Goal: Task Accomplishment & Management: Manage account settings

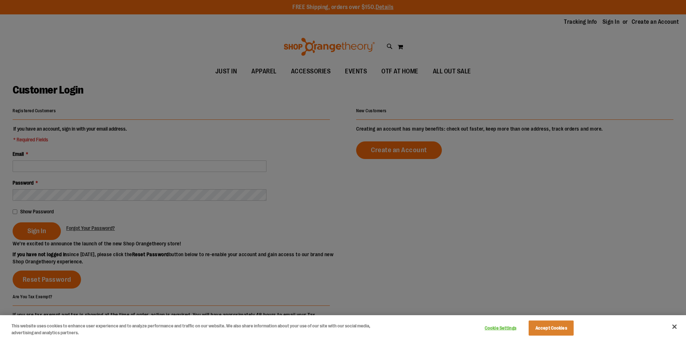
click at [130, 188] on div at bounding box center [343, 170] width 686 height 340
click at [562, 327] on button "Accept Cookies" at bounding box center [550, 328] width 45 height 15
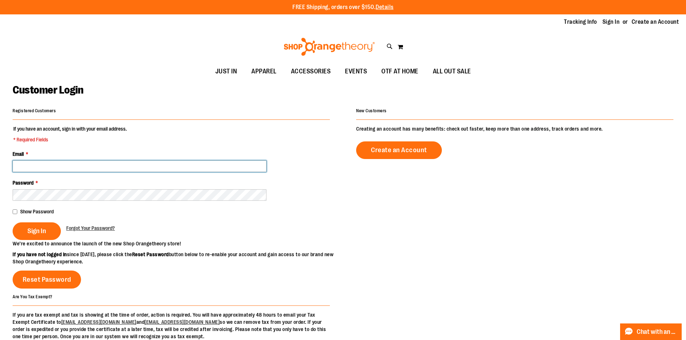
click at [115, 168] on input "Email *" at bounding box center [140, 167] width 254 height 12
type input "**********"
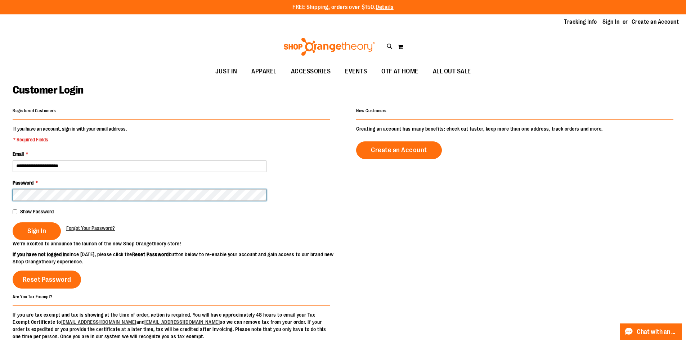
click at [13, 222] on button "Sign In" at bounding box center [37, 231] width 48 height 18
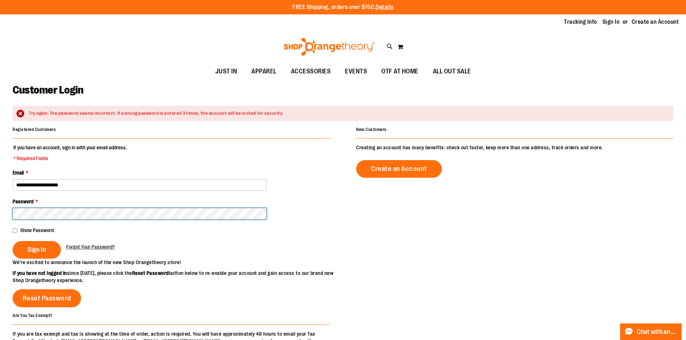
click at [13, 241] on button "Sign In" at bounding box center [37, 250] width 48 height 18
